Goal: Use online tool/utility: Utilize a website feature to perform a specific function

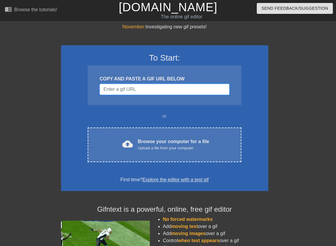
click at [131, 89] on input "Username" at bounding box center [164, 89] width 130 height 11
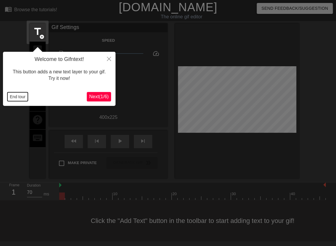
click at [25, 95] on button "End tour" at bounding box center [17, 96] width 20 height 9
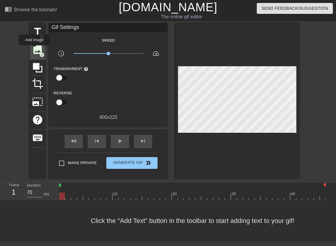
click at [34, 49] on span "image" at bounding box center [37, 49] width 11 height 11
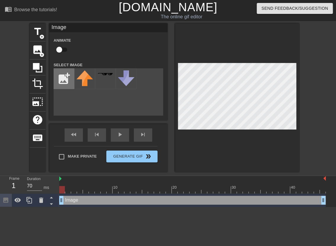
click at [66, 81] on input "file" at bounding box center [64, 79] width 20 height 20
type input "C:\fakepath\Group 1000011069 (2).png"
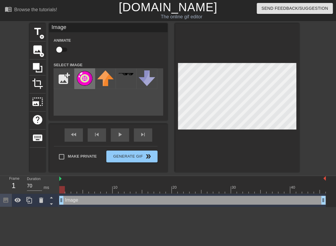
click at [85, 76] on img at bounding box center [84, 78] width 17 height 16
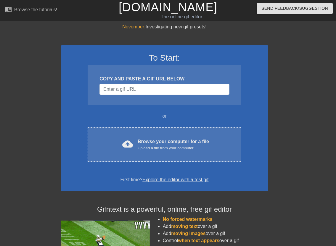
scroll to position [4, 4]
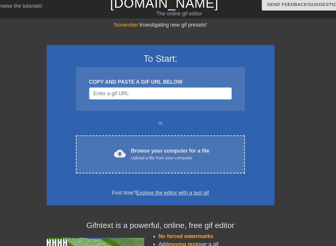
click at [135, 84] on input "Username" at bounding box center [160, 84] width 130 height 11
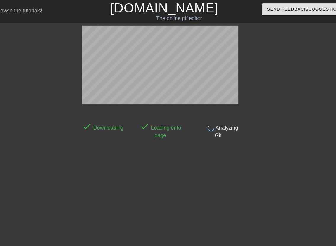
scroll to position [0, 4]
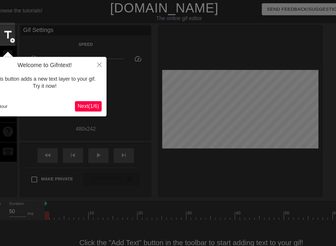
click at [80, 96] on div "End tour" at bounding box center [42, 96] width 79 height 9
click at [86, 97] on span "Next ( 1 / 6 )" at bounding box center [95, 96] width 20 height 5
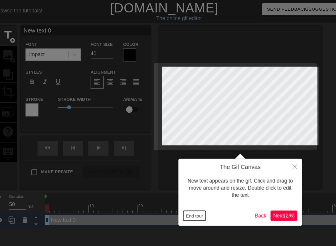
click at [194, 196] on button "End tour" at bounding box center [191, 196] width 20 height 9
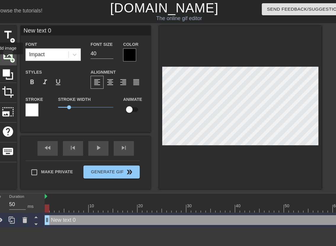
click at [20, 53] on span "image" at bounding box center [21, 49] width 11 height 11
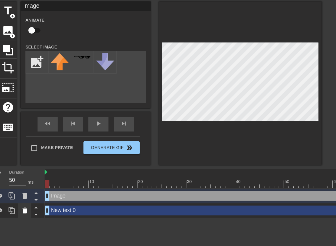
click at [37, 215] on icon at bounding box center [37, 213] width 4 height 5
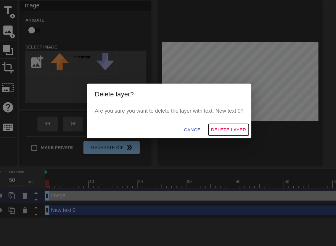
click at [213, 141] on span "Delete Layer" at bounding box center [222, 140] width 32 height 7
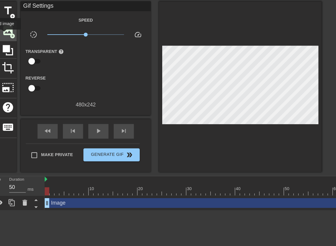
click at [18, 53] on span "image" at bounding box center [21, 49] width 11 height 11
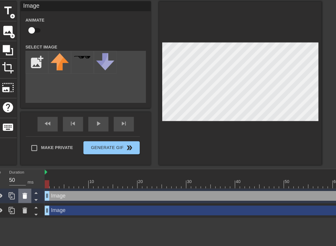
click at [38, 199] on icon at bounding box center [36, 200] width 7 height 7
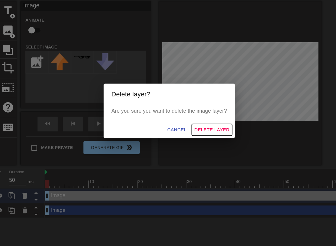
click at [214, 139] on span "Delete Layer" at bounding box center [207, 140] width 32 height 7
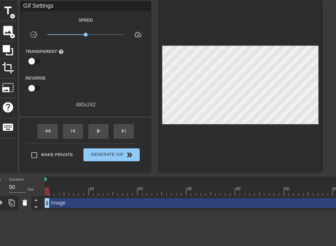
click at [38, 210] on div at bounding box center [37, 206] width 12 height 13
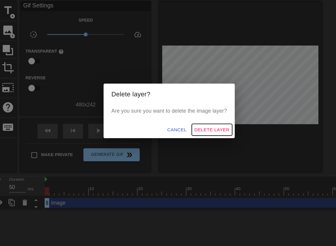
click at [198, 138] on span "Delete Layer" at bounding box center [207, 140] width 32 height 7
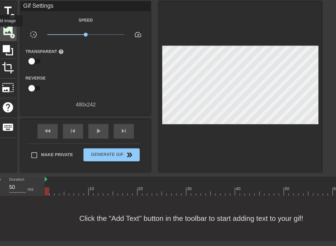
click at [20, 51] on span "image" at bounding box center [21, 49] width 11 height 11
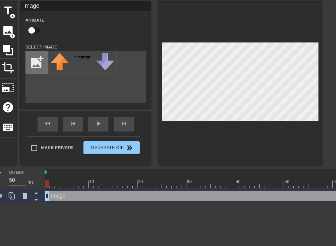
click at [51, 76] on input "file" at bounding box center [48, 79] width 20 height 20
type input "C:\fakepath\Group 1000011069 (2).png"
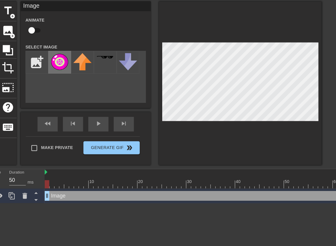
click at [65, 81] on img at bounding box center [68, 78] width 17 height 16
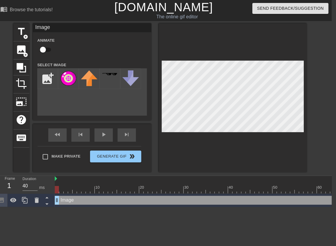
click at [62, 192] on div at bounding box center [212, 189] width 315 height 7
type input "50"
click at [66, 192] on div at bounding box center [212, 189] width 315 height 7
click at [57, 192] on div at bounding box center [212, 189] width 315 height 7
click at [43, 50] on input "checkbox" at bounding box center [43, 49] width 34 height 11
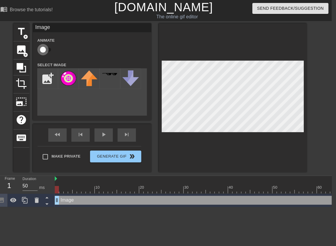
checkbox input "true"
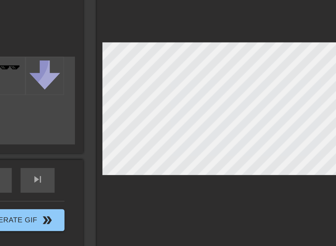
scroll to position [0, 4]
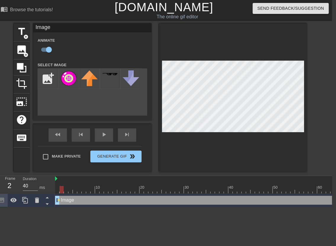
click at [61, 193] on div at bounding box center [212, 189] width 315 height 7
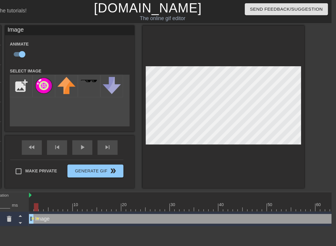
click at [66, 192] on div at bounding box center [212, 189] width 315 height 7
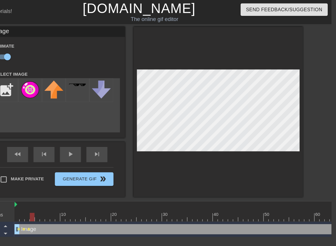
click at [71, 192] on div at bounding box center [212, 189] width 315 height 7
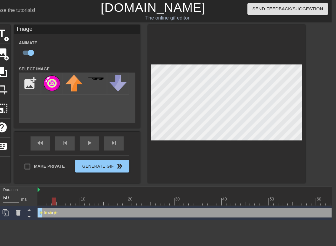
click at [75, 192] on div at bounding box center [212, 189] width 315 height 7
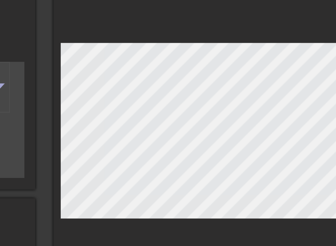
scroll to position [0, 4]
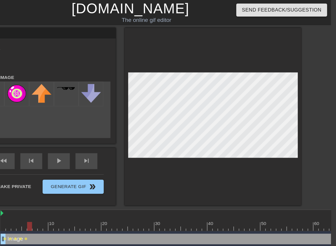
click at [79, 192] on div at bounding box center [212, 189] width 315 height 7
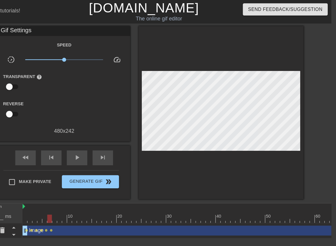
click at [84, 193] on div "10 20 30 40 50 60 70" at bounding box center [212, 192] width 315 height 18
click at [83, 199] on div at bounding box center [212, 196] width 315 height 7
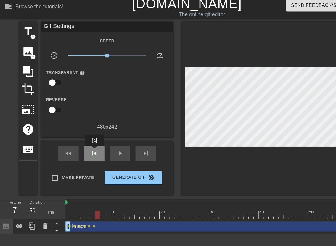
scroll to position [0, 0]
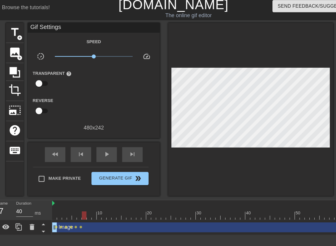
click at [93, 199] on div at bounding box center [216, 196] width 315 height 7
click at [89, 199] on div at bounding box center [216, 196] width 315 height 7
click at [89, 204] on div "Image drag_handle drag_handle" at bounding box center [216, 206] width 315 height 9
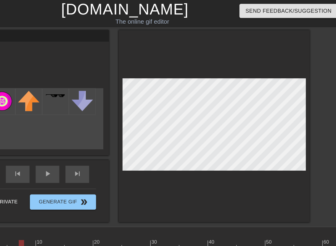
scroll to position [0, 4]
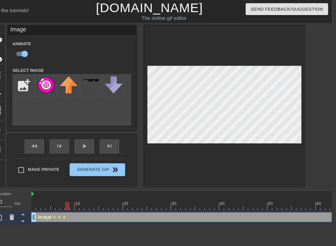
click at [88, 193] on div at bounding box center [212, 189] width 315 height 7
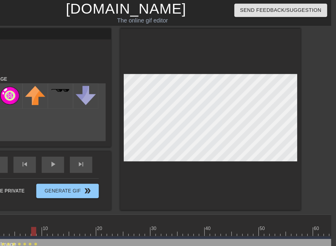
click at [93, 192] on div at bounding box center [212, 189] width 315 height 7
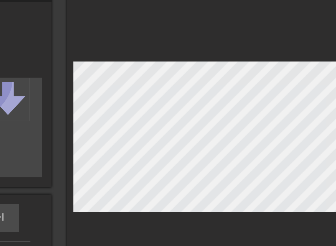
scroll to position [0, 4]
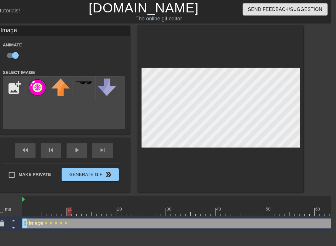
click at [97, 193] on div at bounding box center [212, 189] width 315 height 7
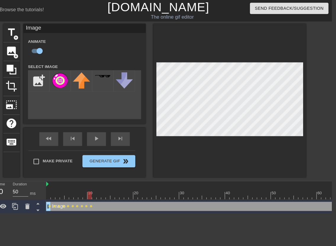
click at [101, 192] on div at bounding box center [212, 189] width 315 height 7
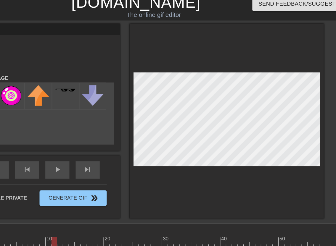
scroll to position [0, 4]
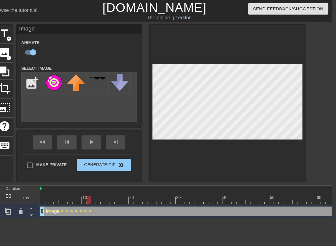
click at [105, 192] on div at bounding box center [212, 189] width 315 height 7
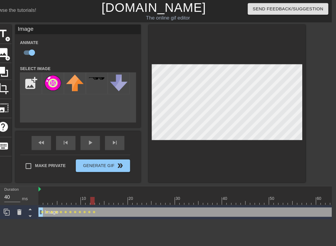
click at [110, 193] on div at bounding box center [212, 189] width 315 height 7
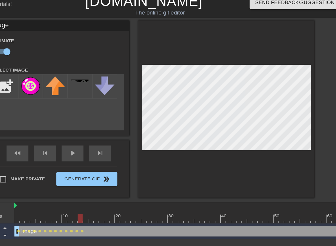
click at [114, 192] on div at bounding box center [212, 189] width 315 height 7
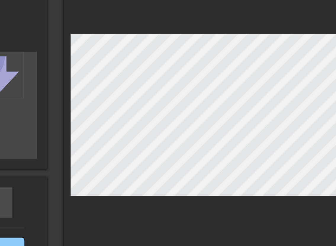
scroll to position [0, 4]
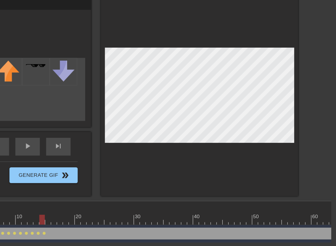
click at [120, 192] on div at bounding box center [212, 189] width 315 height 7
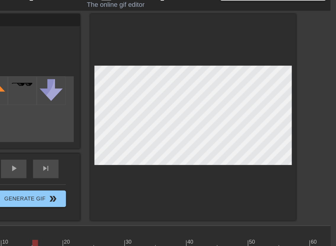
scroll to position [0, 4]
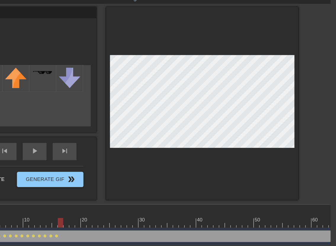
click at [124, 191] on div at bounding box center [212, 189] width 315 height 7
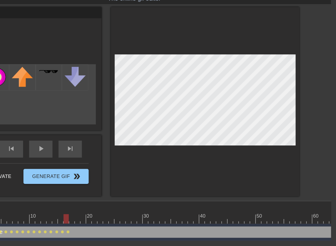
scroll to position [0, 4]
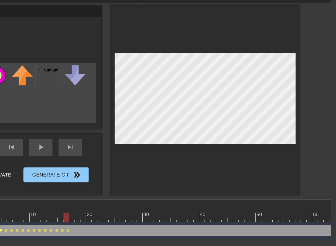
click at [128, 192] on div at bounding box center [212, 189] width 315 height 7
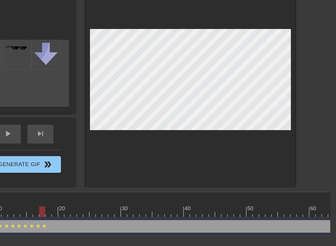
click at [132, 192] on div at bounding box center [212, 189] width 315 height 7
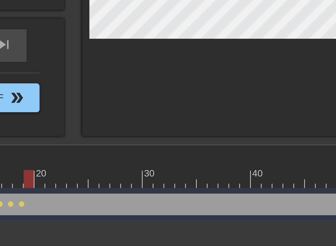
click at [137, 192] on div at bounding box center [212, 189] width 315 height 7
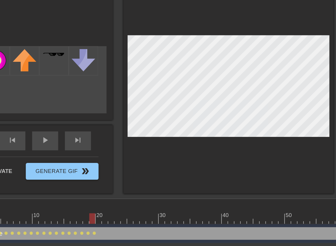
click at [141, 192] on div at bounding box center [212, 189] width 315 height 7
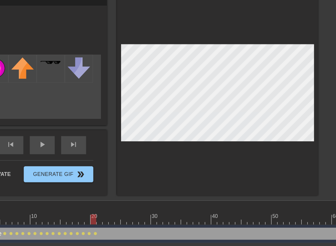
click at [146, 192] on div at bounding box center [212, 189] width 315 height 7
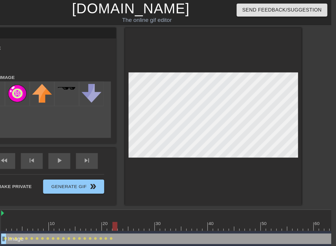
click at [150, 192] on div at bounding box center [212, 189] width 315 height 7
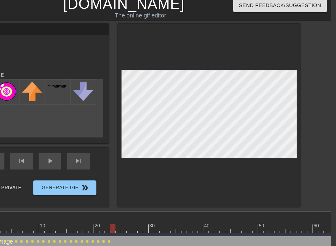
click at [156, 191] on div at bounding box center [212, 189] width 315 height 7
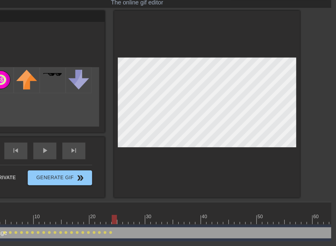
click at [159, 192] on div at bounding box center [212, 189] width 315 height 7
click at [164, 193] on div at bounding box center [212, 189] width 315 height 7
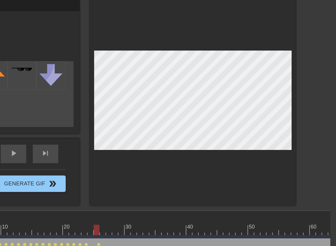
click at [168, 192] on div at bounding box center [212, 189] width 315 height 7
click at [172, 192] on div at bounding box center [212, 189] width 315 height 7
click at [176, 191] on div at bounding box center [212, 189] width 315 height 7
click at [181, 192] on div at bounding box center [212, 189] width 315 height 7
click at [186, 192] on div at bounding box center [212, 189] width 315 height 7
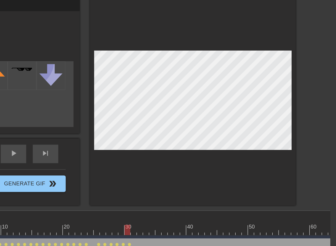
click at [246, 55] on div at bounding box center [233, 97] width 148 height 149
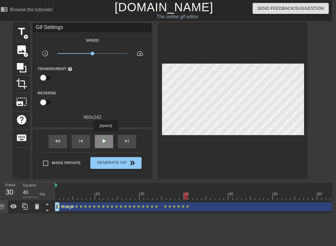
click at [106, 135] on div "play_arrow" at bounding box center [104, 141] width 18 height 13
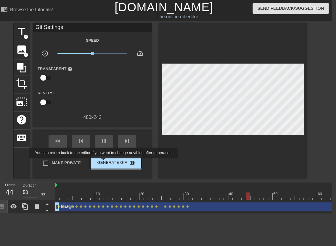
type input "40"
click at [107, 162] on span "Generate Gif double_arrow" at bounding box center [116, 162] width 46 height 7
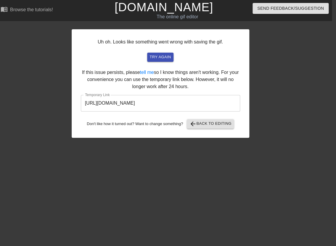
click at [149, 106] on input "[URL][DOMAIN_NAME]" at bounding box center [160, 103] width 159 height 17
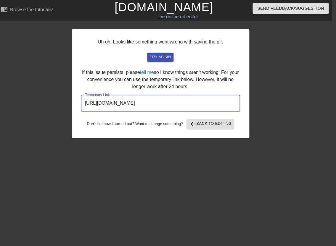
click at [149, 106] on input "[URL][DOMAIN_NAME]" at bounding box center [160, 103] width 159 height 17
